Goal: Task Accomplishment & Management: Manage account settings

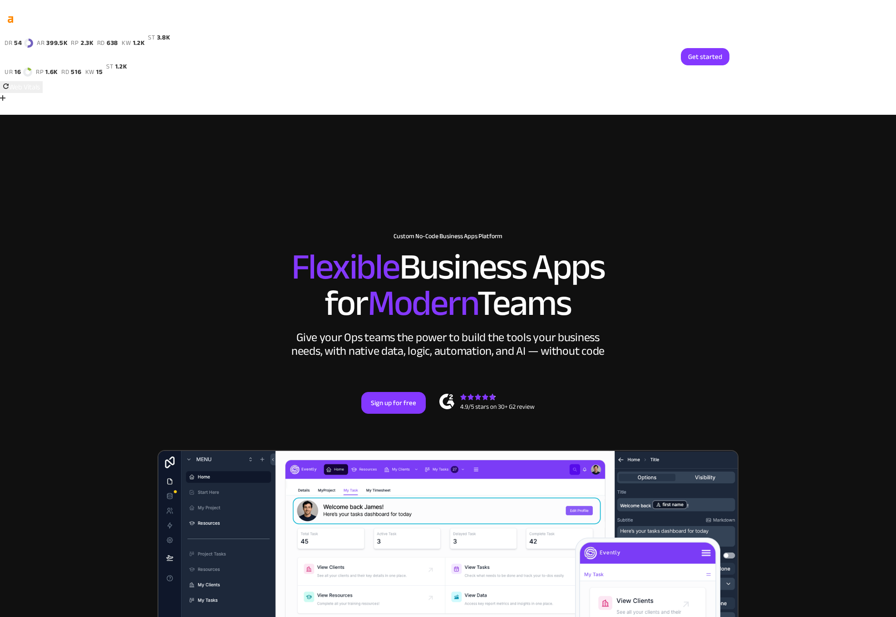
click at [663, 62] on link "Login" at bounding box center [659, 56] width 30 height 17
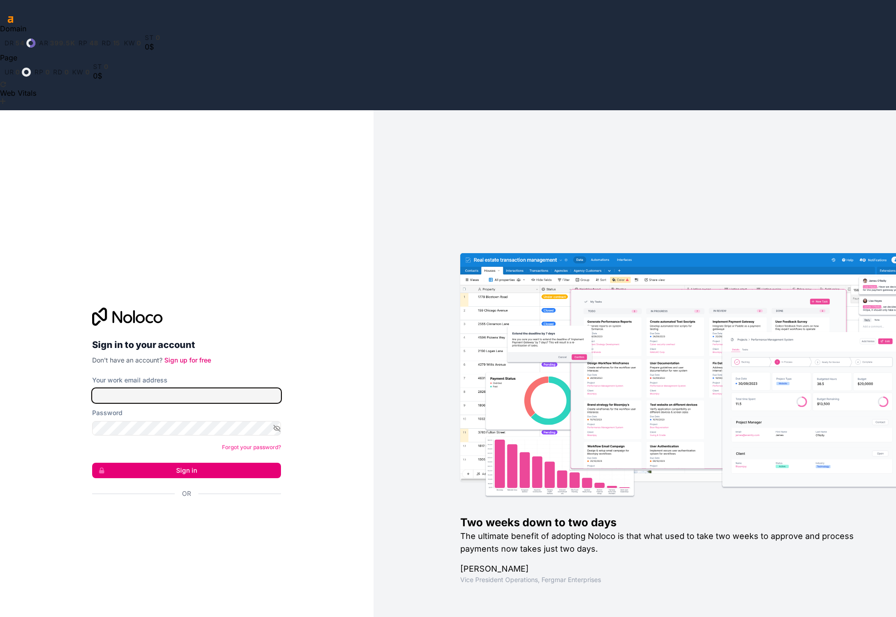
type input "[EMAIL_ADDRESS][DOMAIN_NAME]"
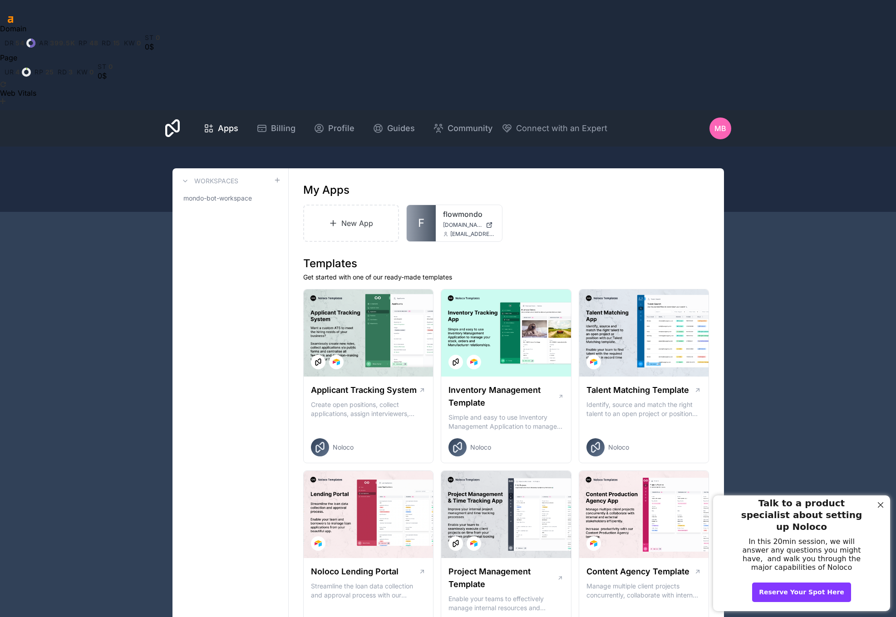
click at [702, 110] on div "Apps Billing Profile Guides Community Connect with an Expert MB Billing Profile…" at bounding box center [448, 128] width 581 height 36
click at [718, 123] on span "MB" at bounding box center [721, 128] width 12 height 11
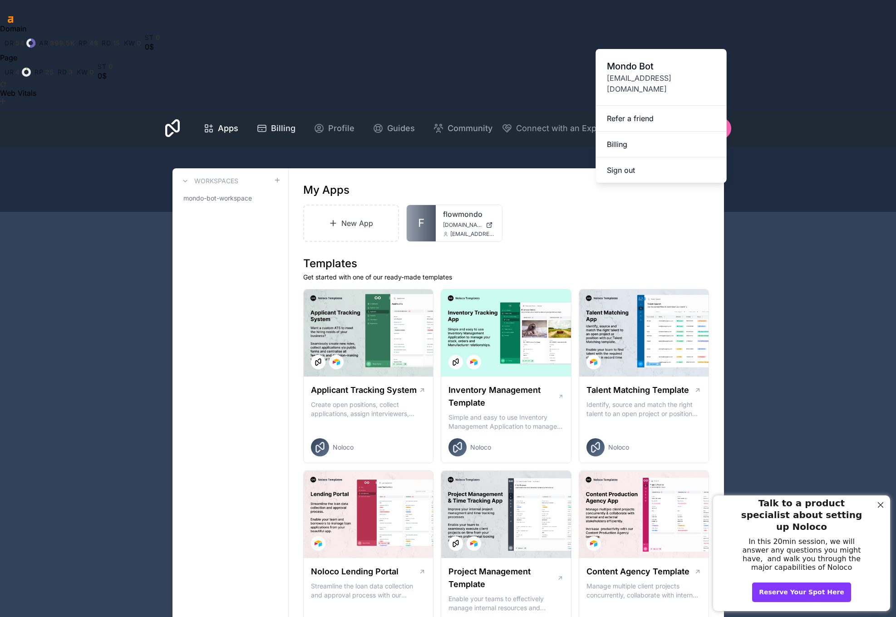
click at [277, 122] on span "Billing" at bounding box center [283, 128] width 25 height 13
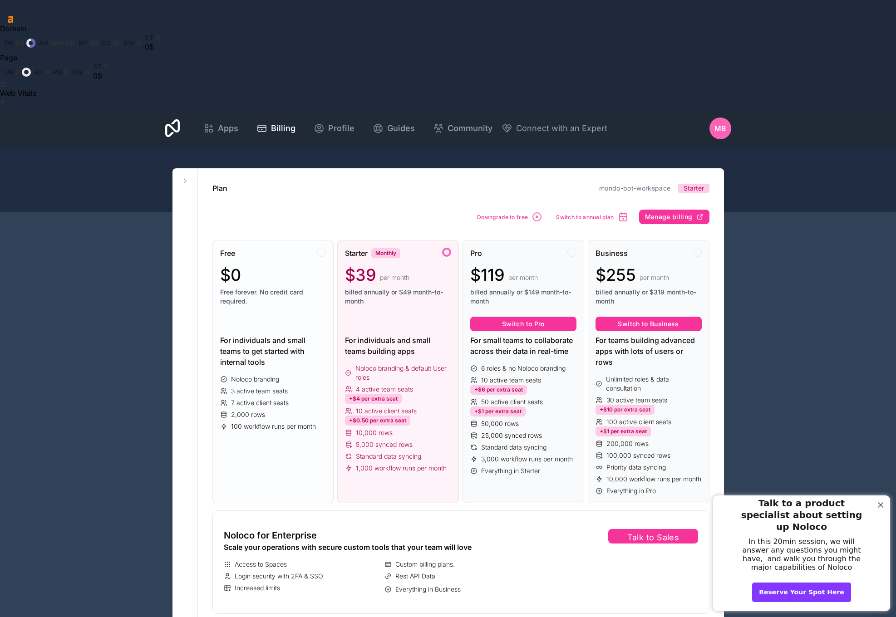
click at [276, 266] on div "$0" at bounding box center [273, 275] width 106 height 18
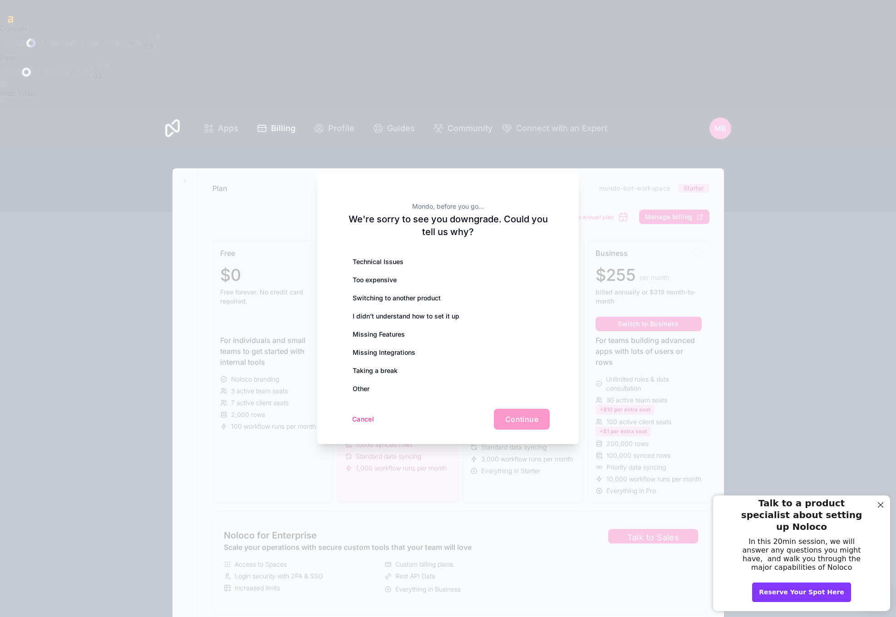
drag, startPoint x: 422, startPoint y: 386, endPoint x: 454, endPoint y: 390, distance: 32.5
click at [422, 386] on div "Other" at bounding box center [447, 389] width 203 height 18
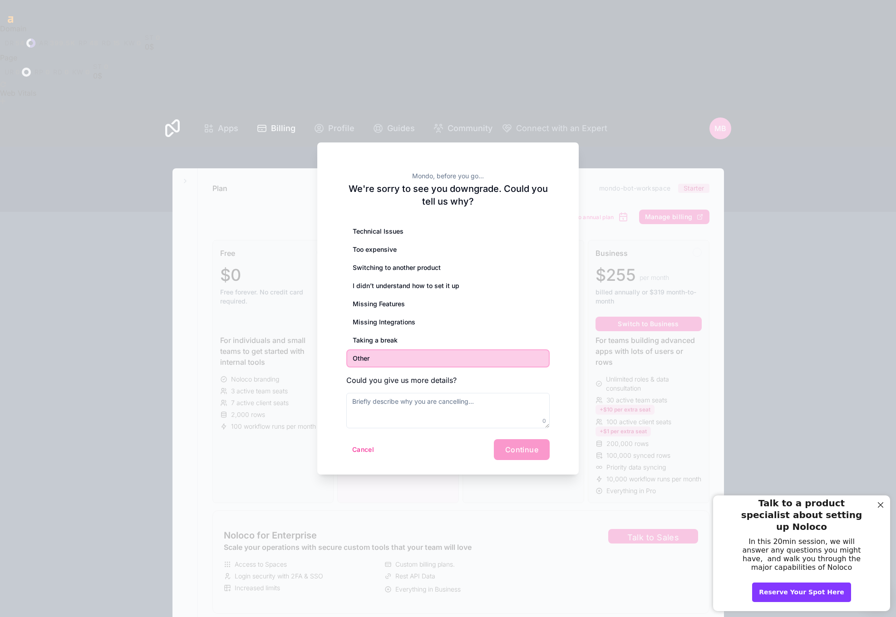
click at [517, 452] on div "Cancel Continue" at bounding box center [447, 449] width 203 height 21
click at [480, 400] on textarea at bounding box center [447, 410] width 203 height 35
drag, startPoint x: 511, startPoint y: 457, endPoint x: 518, endPoint y: 449, distance: 11.3
click at [514, 453] on div "Cancel Continue" at bounding box center [447, 449] width 203 height 21
click at [461, 404] on textarea "d" at bounding box center [447, 410] width 203 height 35
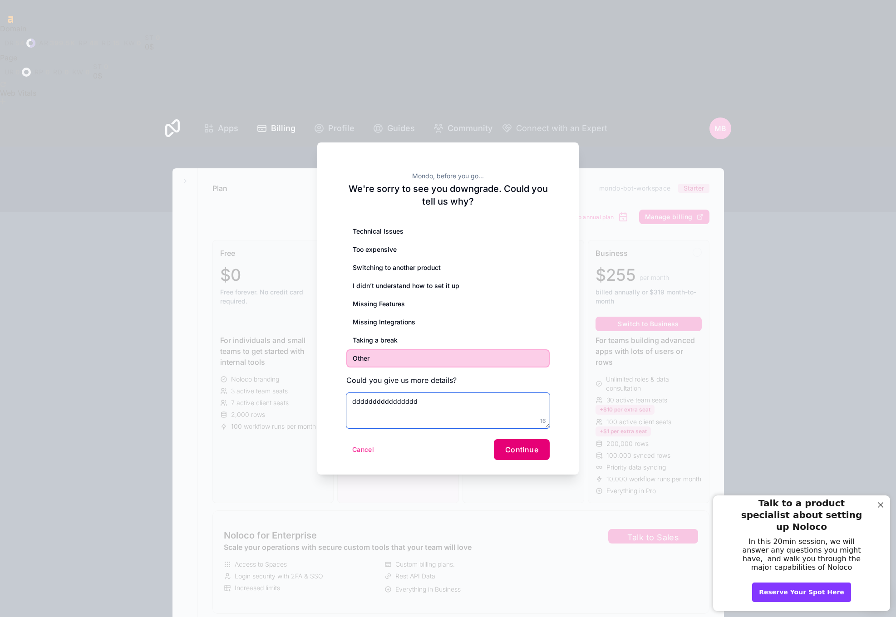
type textarea "dddddddddddddddd"
click at [513, 450] on span "Continue" at bounding box center [521, 449] width 33 height 9
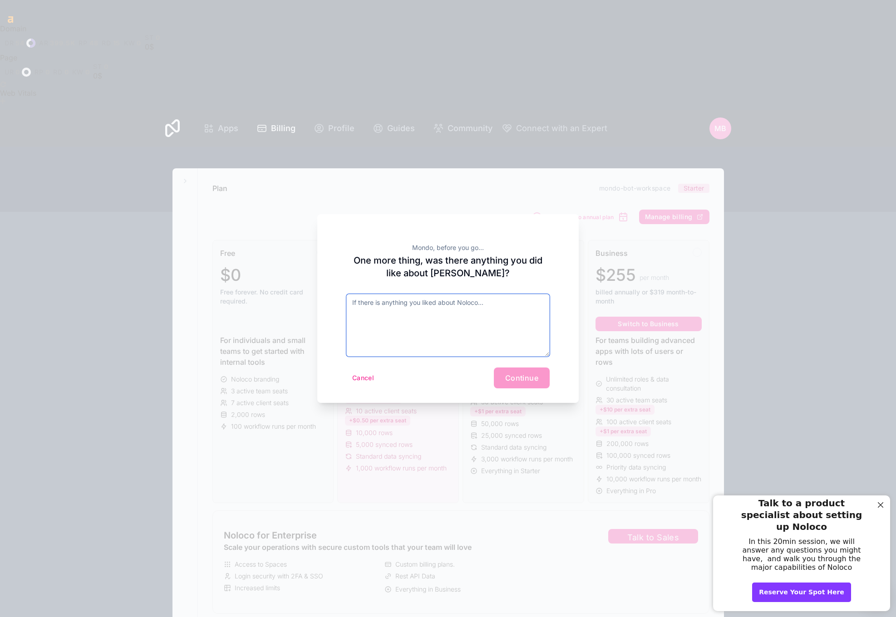
click at [467, 307] on textarea at bounding box center [447, 325] width 203 height 63
type textarea "d"
click at [519, 377] on span "Continue" at bounding box center [521, 378] width 33 height 9
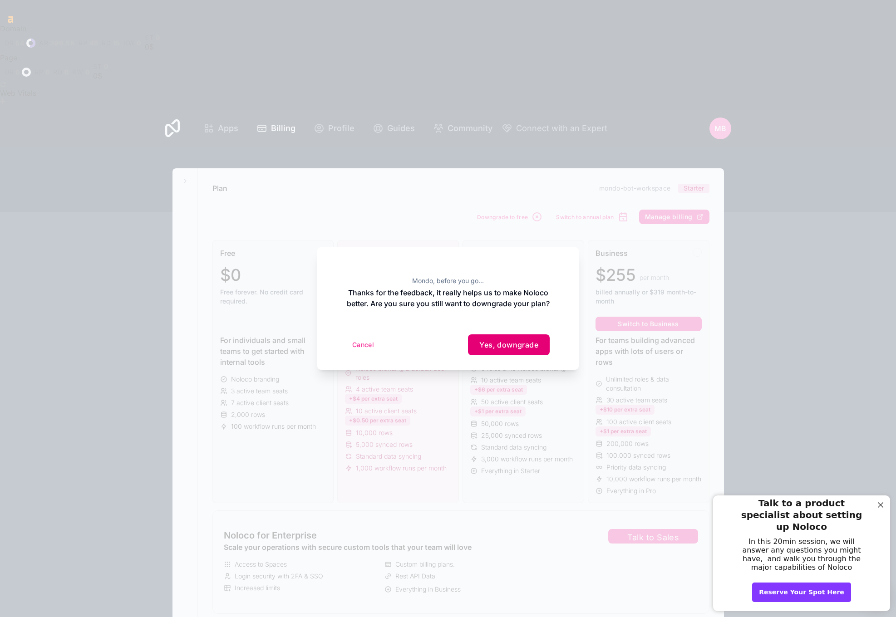
click at [506, 350] on span "Yes, downgrade" at bounding box center [508, 345] width 59 height 9
